Goal: Task Accomplishment & Management: Use online tool/utility

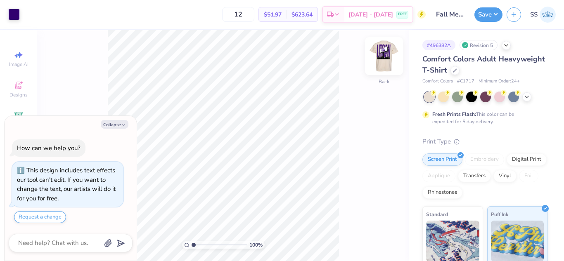
click at [390, 54] on img at bounding box center [383, 56] width 33 height 33
click at [20, 15] on div at bounding box center [14, 14] width 12 height 12
type textarea "x"
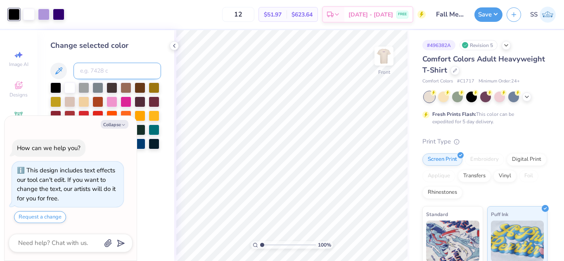
click at [107, 69] on input at bounding box center [117, 71] width 88 height 17
type input "5255"
type textarea "x"
type input "276"
click at [135, 29] on div "Art colors 12 $51.97 Per Item $623.64 Total Est. Delivery [DATE] - [DATE] FREE …" at bounding box center [282, 130] width 564 height 261
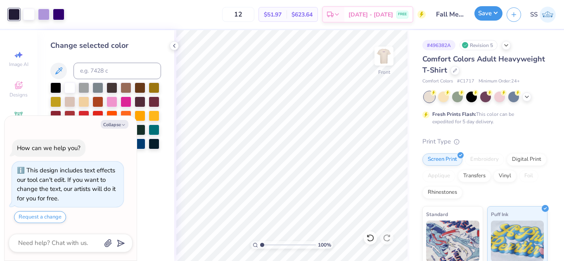
click at [494, 18] on button "Save" at bounding box center [488, 13] width 28 height 14
type textarea "x"
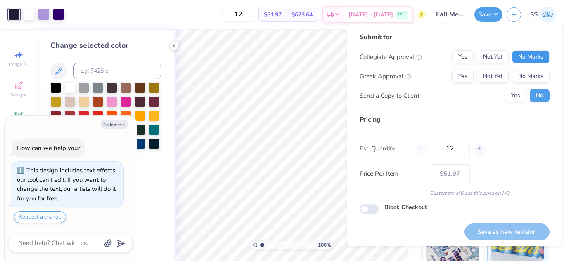
click at [518, 58] on button "No Marks" at bounding box center [531, 56] width 38 height 13
click at [525, 80] on button "No Marks" at bounding box center [531, 76] width 38 height 13
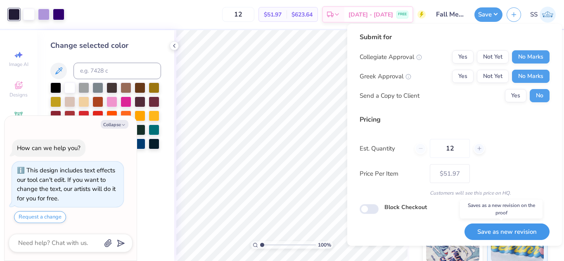
click at [517, 230] on button "Save as new revision" at bounding box center [506, 232] width 85 height 17
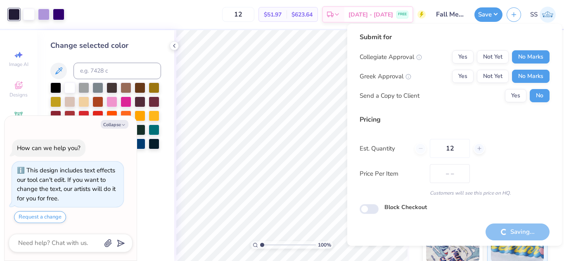
type input "$51.97"
type textarea "x"
